Goal: Navigation & Orientation: Find specific page/section

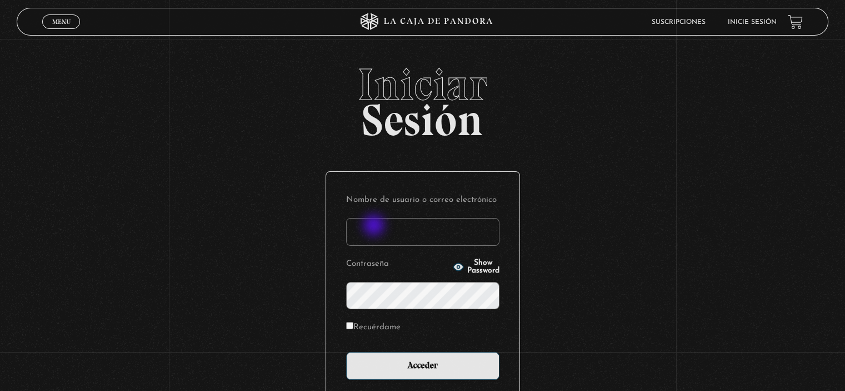
click at [376, 226] on input "Nombre de usuario o correo electrónico" at bounding box center [422, 232] width 153 height 28
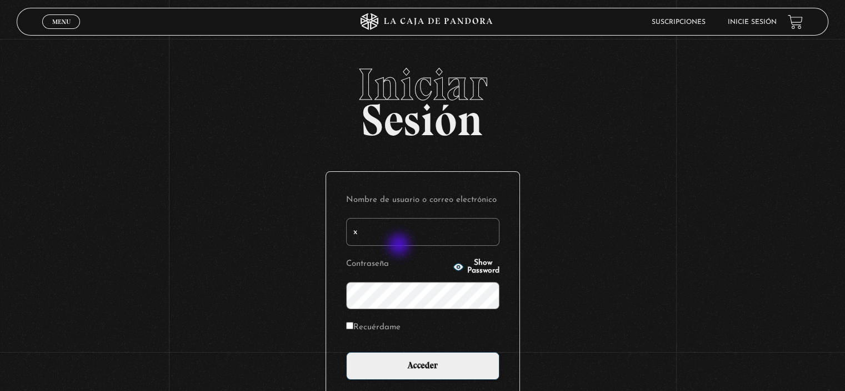
type input "[EMAIL_ADDRESS][DOMAIN_NAME]"
click at [453, 268] on icon "button" at bounding box center [458, 266] width 11 height 11
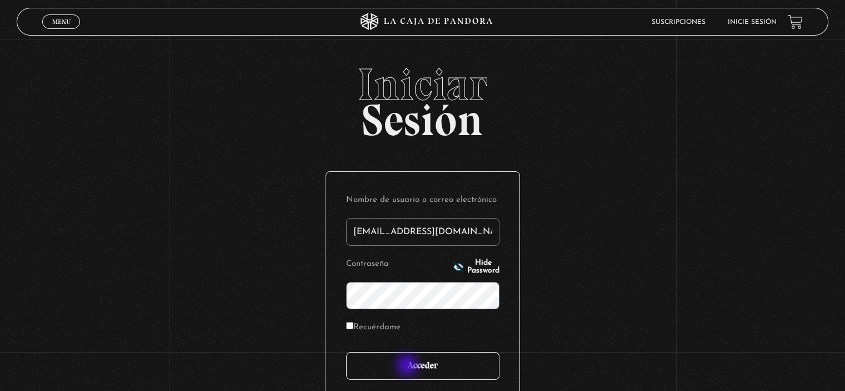
click at [410, 363] on input "Acceder" at bounding box center [422, 366] width 153 height 28
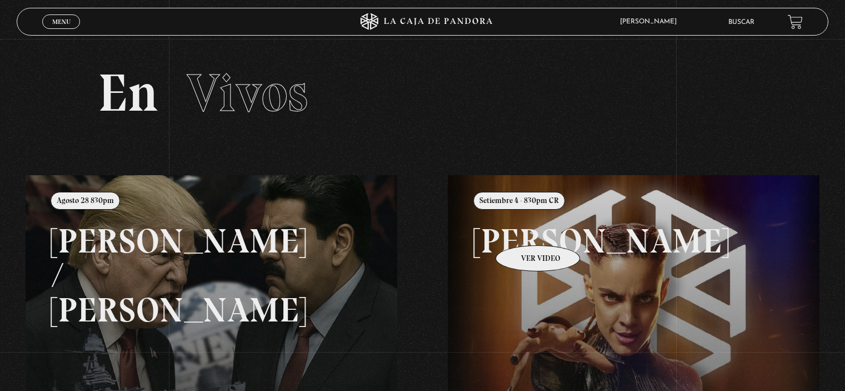
scroll to position [56, 0]
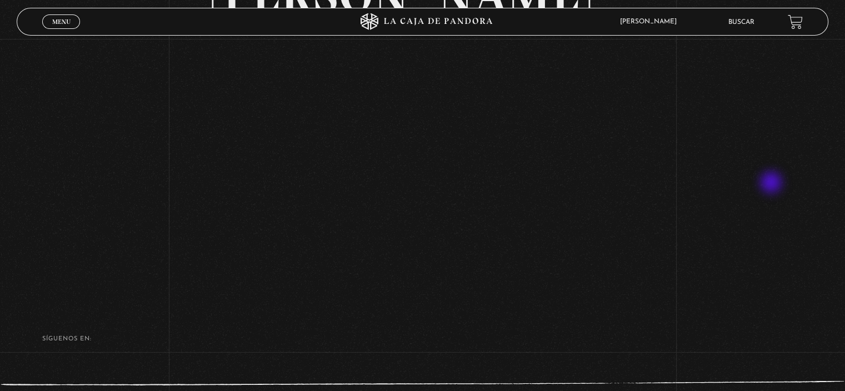
scroll to position [111, 0]
